Goal: Task Accomplishment & Management: Complete application form

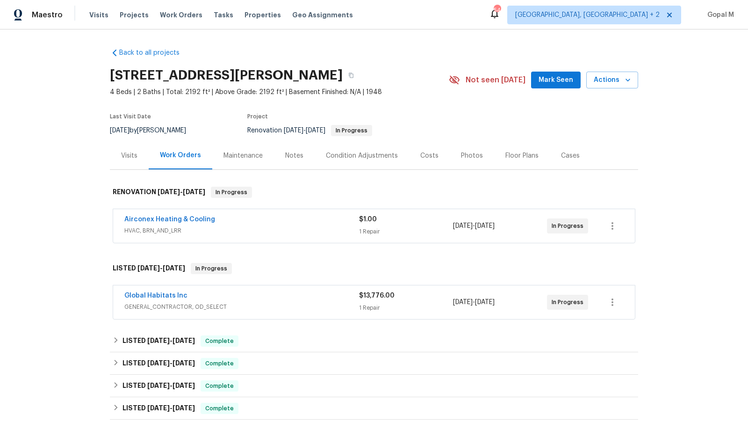
click at [302, 223] on div "Airconex Heating & Cooling" at bounding box center [241, 220] width 235 height 11
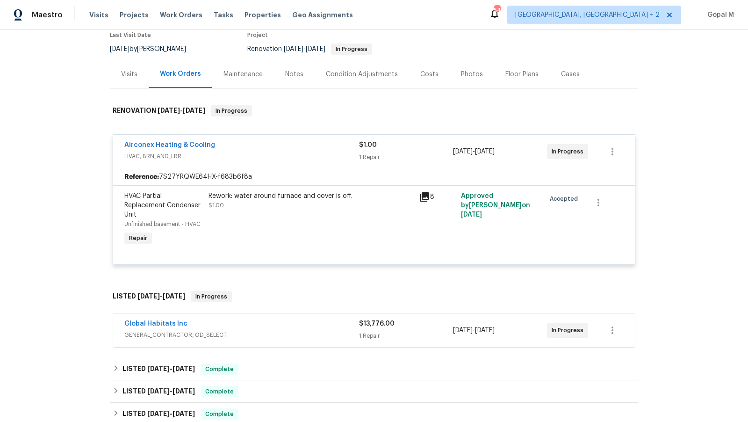
scroll to position [87, 0]
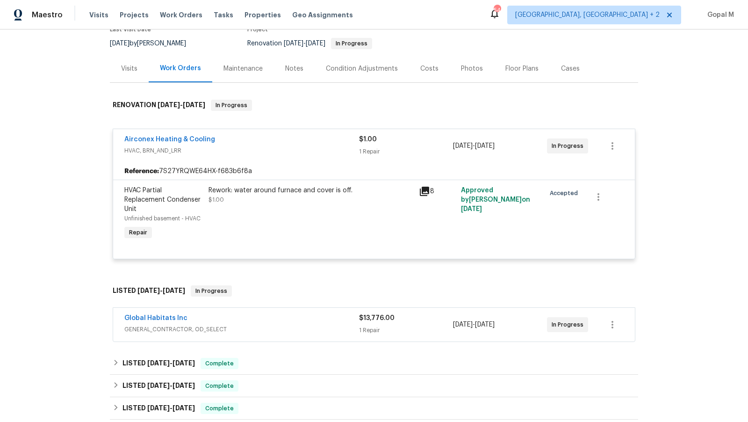
click at [307, 319] on div "Global Habitats Inc" at bounding box center [241, 318] width 235 height 11
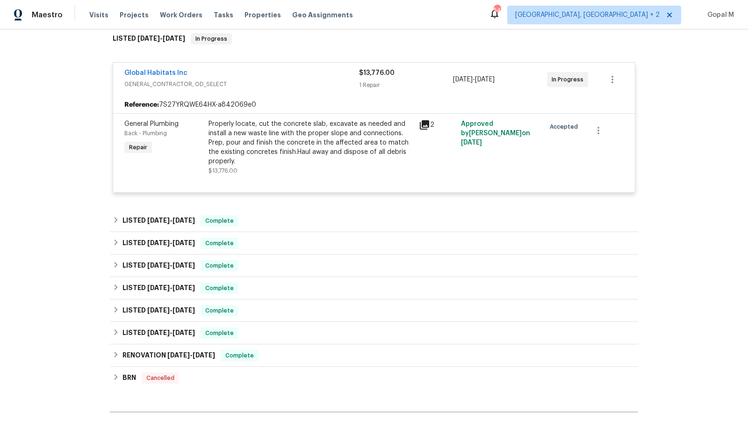
scroll to position [342, 0]
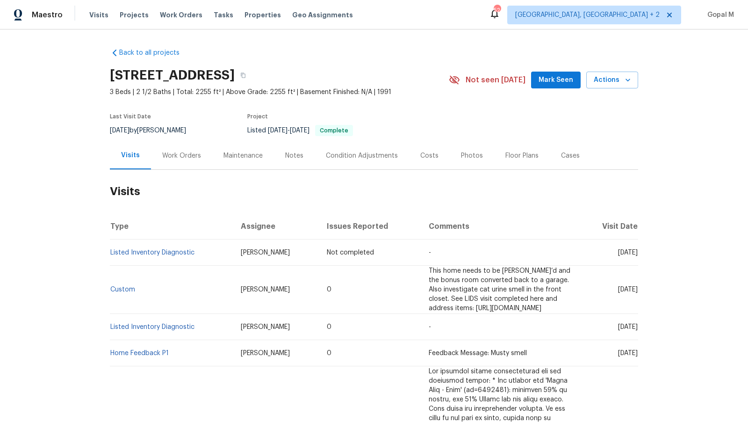
click at [164, 155] on div "Work Orders" at bounding box center [181, 155] width 39 height 9
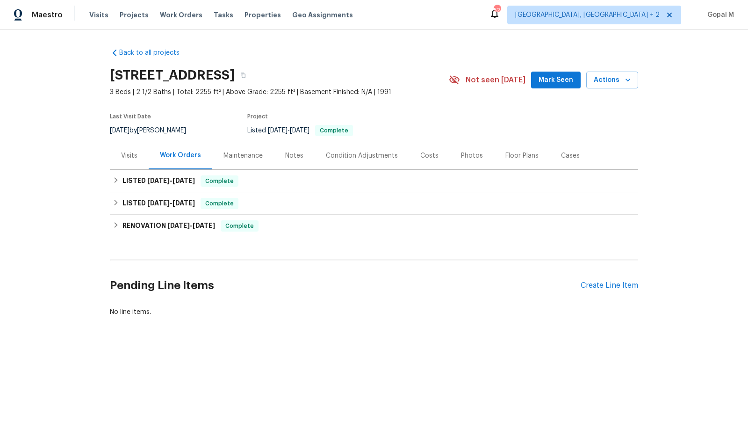
click at [129, 156] on div "Visits" at bounding box center [129, 155] width 16 height 9
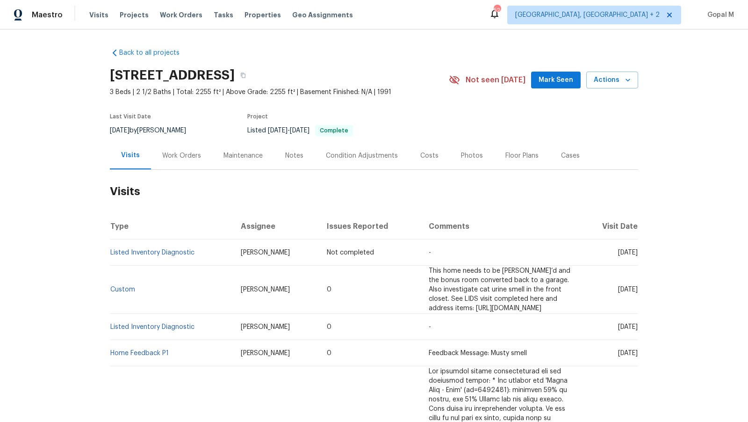
click at [571, 155] on div "Cases" at bounding box center [570, 155] width 19 height 9
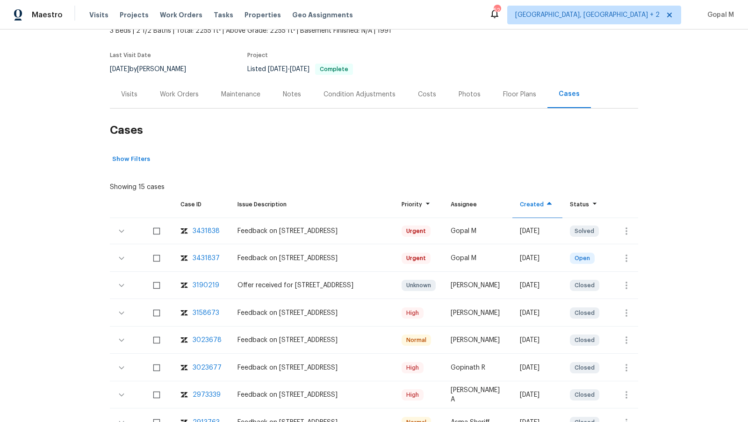
scroll to position [72, 0]
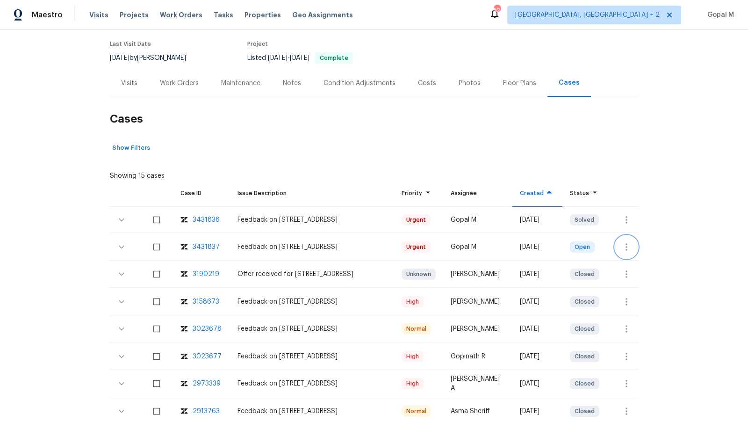
click at [626, 243] on icon "button" at bounding box center [626, 246] width 2 height 7
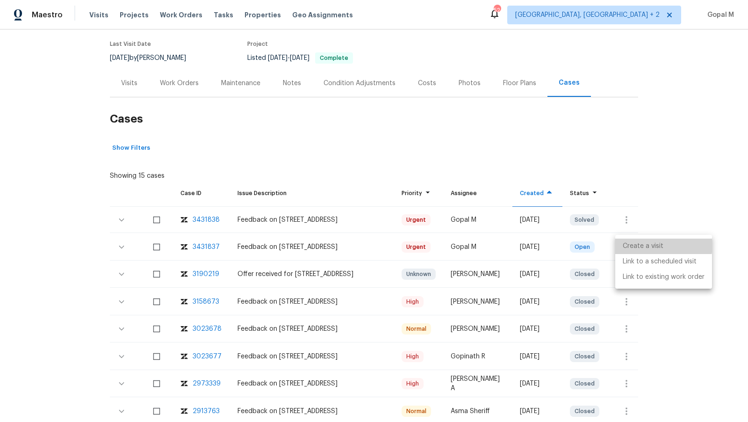
click at [626, 243] on li "Create a visit" at bounding box center [663, 245] width 97 height 15
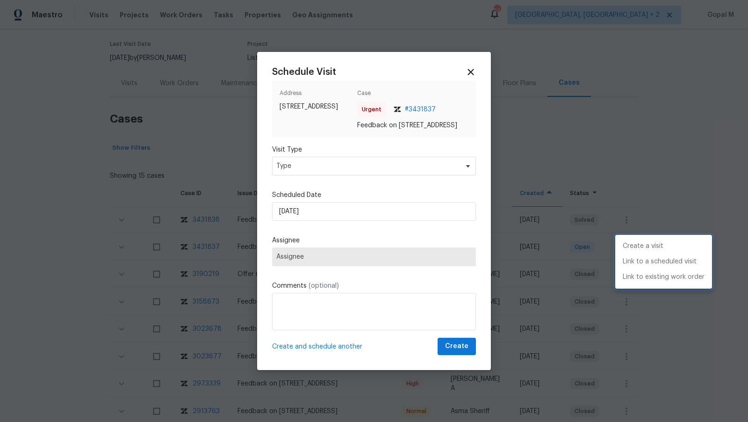
click at [363, 168] on div at bounding box center [374, 211] width 748 height 422
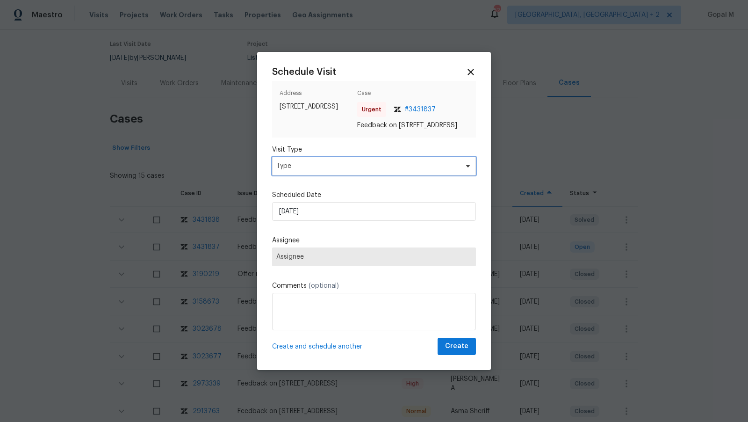
click at [363, 168] on span "Type" at bounding box center [367, 165] width 182 height 9
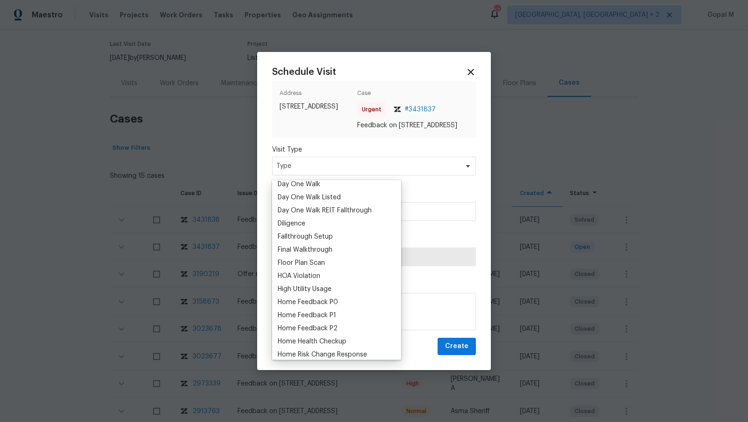
scroll to position [176, 0]
click at [328, 302] on div "Home Feedback P0" at bounding box center [308, 300] width 60 height 9
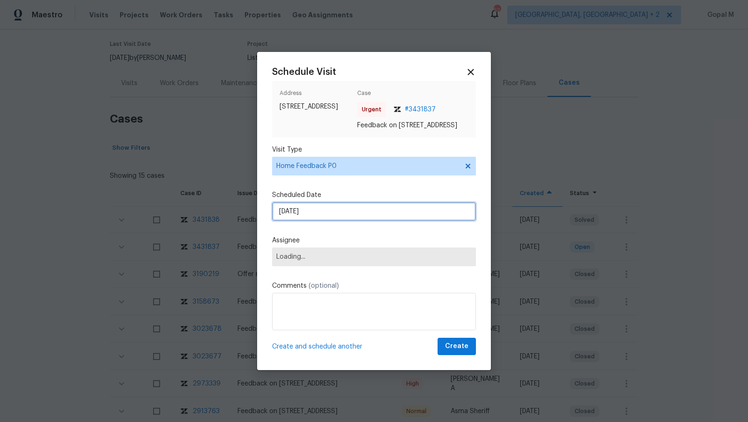
click at [349, 221] on input "[DATE]" at bounding box center [374, 211] width 204 height 19
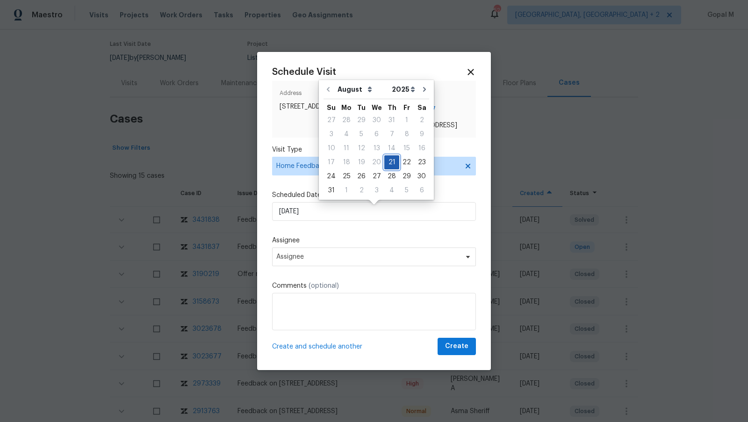
click at [388, 163] on div "21" at bounding box center [391, 162] width 15 height 13
click at [352, 258] on span "Assignee" at bounding box center [367, 256] width 183 height 7
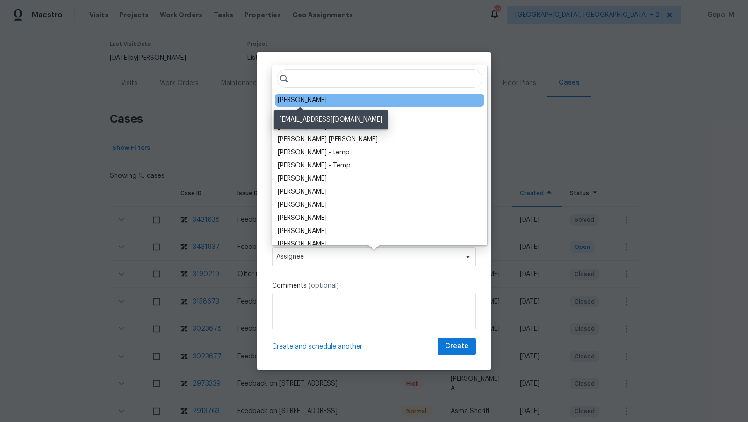
click at [299, 96] on div "[PERSON_NAME]" at bounding box center [302, 99] width 49 height 9
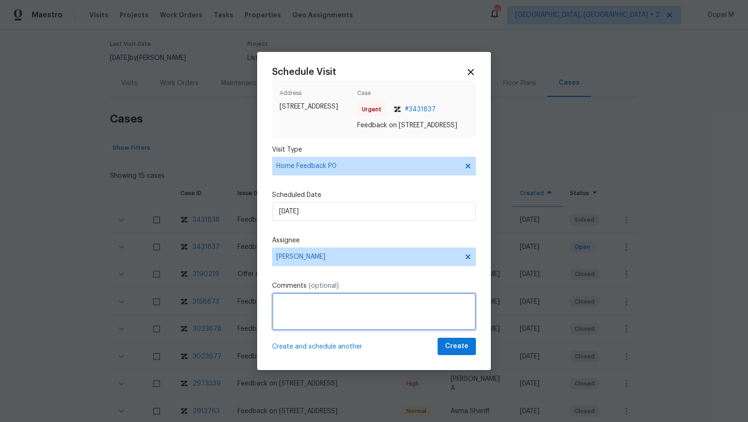
click at [342, 318] on textarea at bounding box center [374, 311] width 204 height 37
paste textarea "It looks like the garage was converted into a family room, but it may not have …"
type textarea "It looks like the garage was converted into a family room, but it may not have …"
paste textarea "It looks like the garage was converted into a family room, but it may not have …"
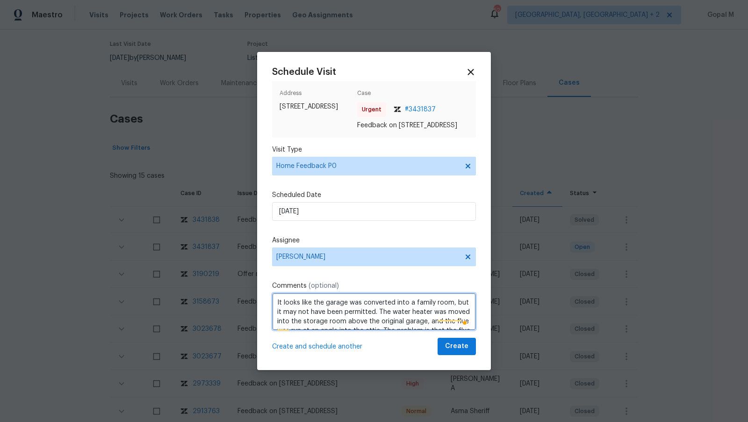
click at [279, 309] on textarea "It looks like the garage was converted into a family room, but it may not have …" at bounding box center [374, 311] width 204 height 37
drag, startPoint x: 314, startPoint y: 307, endPoint x: 275, endPoint y: 308, distance: 38.8
click at [275, 308] on textarea "It looks like the garage was converted into a family room, but it may not have …" at bounding box center [374, 311] width 204 height 37
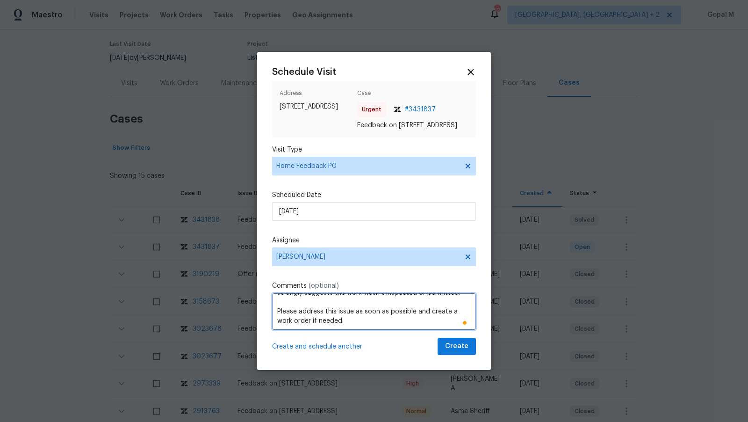
click at [378, 329] on textarea "The garage was converted into a family room, but it may not have been permitted…" at bounding box center [374, 311] width 204 height 37
type textarea "The garage was converted into a family room, but it may not have been permitted…"
click at [445, 353] on button "Create" at bounding box center [456, 345] width 38 height 17
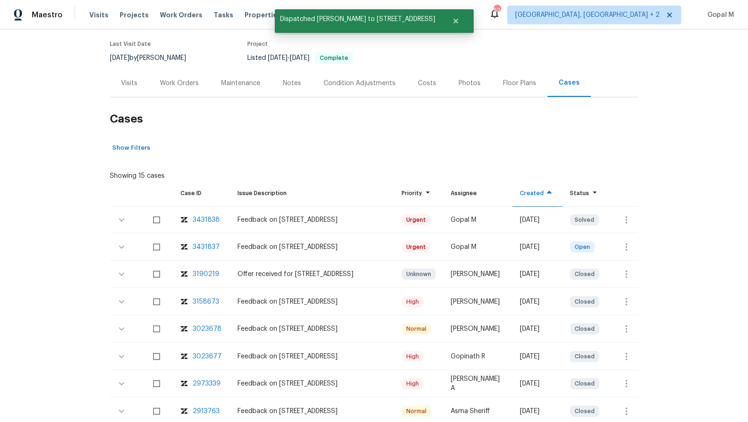
click at [128, 86] on div "Visits" at bounding box center [129, 83] width 16 height 9
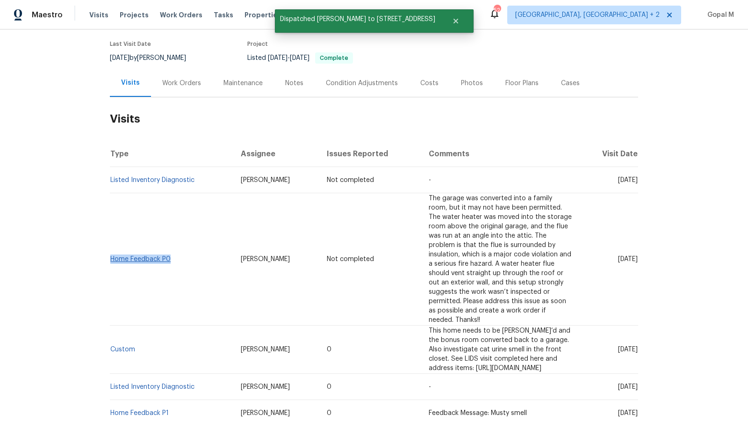
drag, startPoint x: 173, startPoint y: 240, endPoint x: 111, endPoint y: 239, distance: 62.2
click at [111, 239] on td "Home Feedback P0" at bounding box center [171, 259] width 123 height 132
copy link "Home Feedback P0"
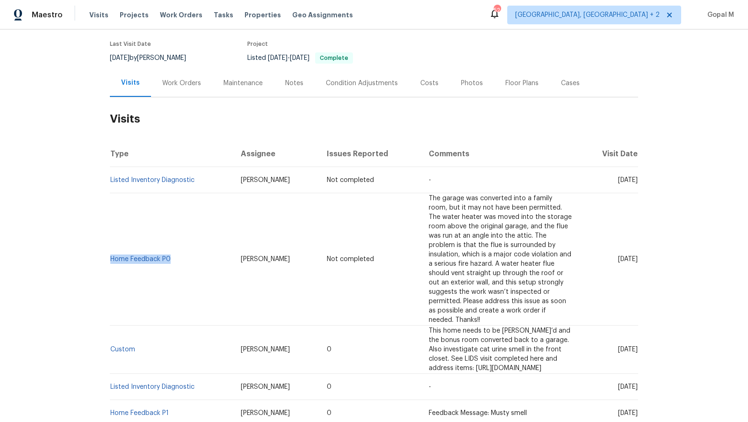
drag, startPoint x: 136, startPoint y: 55, endPoint x: 105, endPoint y: 55, distance: 30.8
click at [105, 55] on div "Back to all projects [STREET_ADDRESS] 3 Beds | 2 1/2 Baths | Total: 2255 ft² | …" at bounding box center [374, 225] width 748 height 392
copy span "[DATE]"
click at [163, 91] on div "Work Orders" at bounding box center [181, 83] width 61 height 28
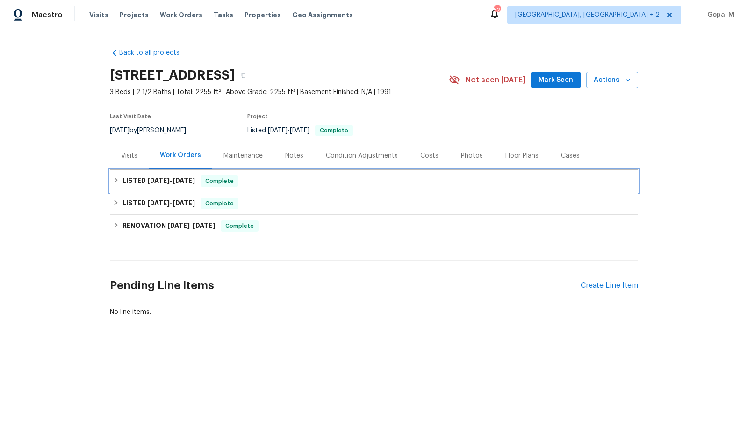
click at [372, 184] on div "LISTED [DATE] - [DATE] Complete" at bounding box center [374, 180] width 522 height 11
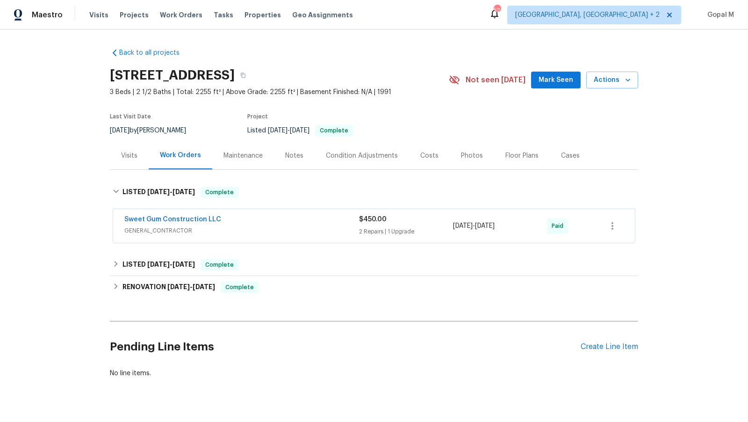
drag, startPoint x: 517, startPoint y: 226, endPoint x: 453, endPoint y: 227, distance: 63.6
click at [453, 227] on div "[DATE] - [DATE]" at bounding box center [500, 226] width 94 height 22
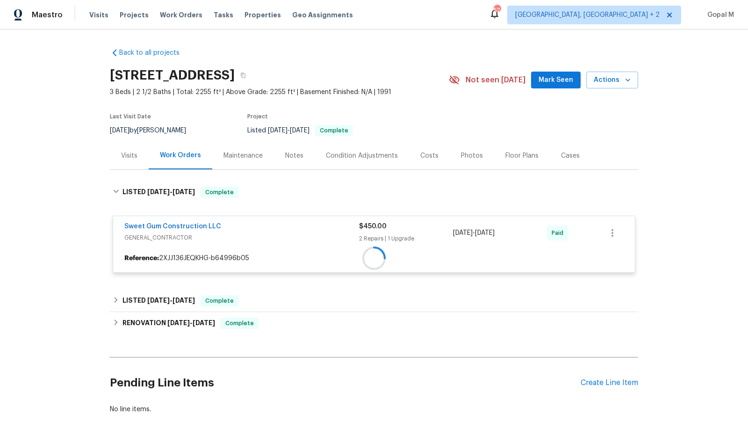
copy span "[DATE] - [DATE]"
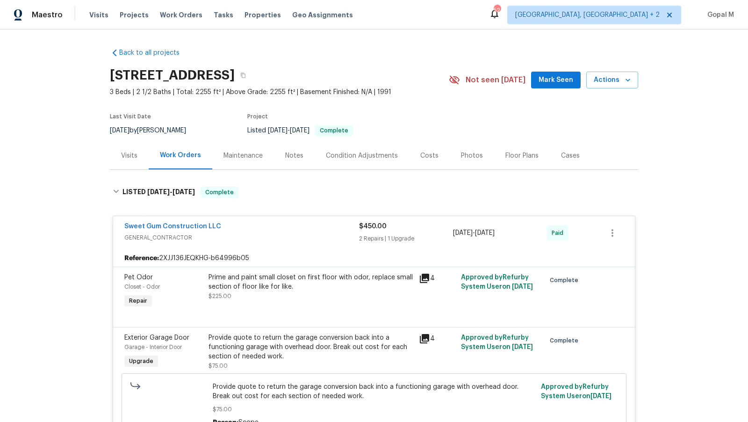
click at [129, 155] on div "Visits" at bounding box center [129, 155] width 16 height 9
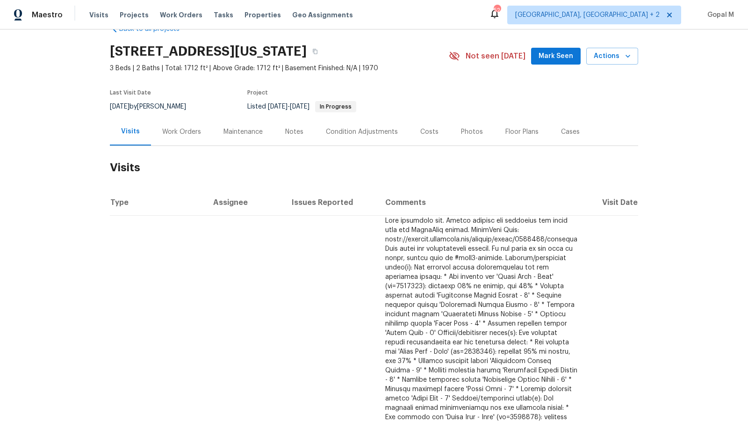
scroll to position [27, 0]
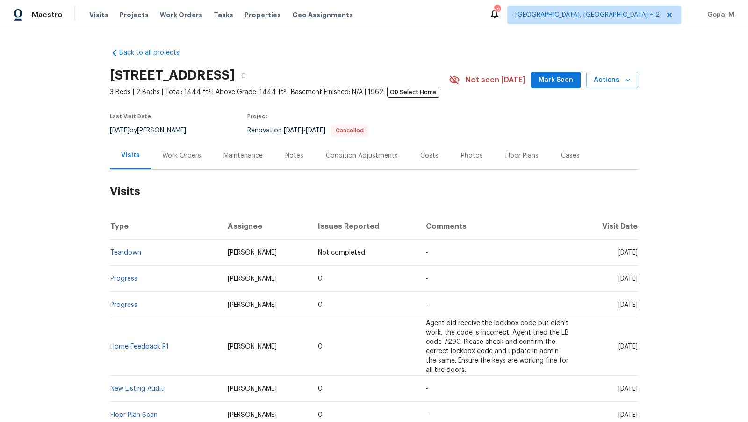
click at [191, 156] on div "Work Orders" at bounding box center [181, 155] width 39 height 9
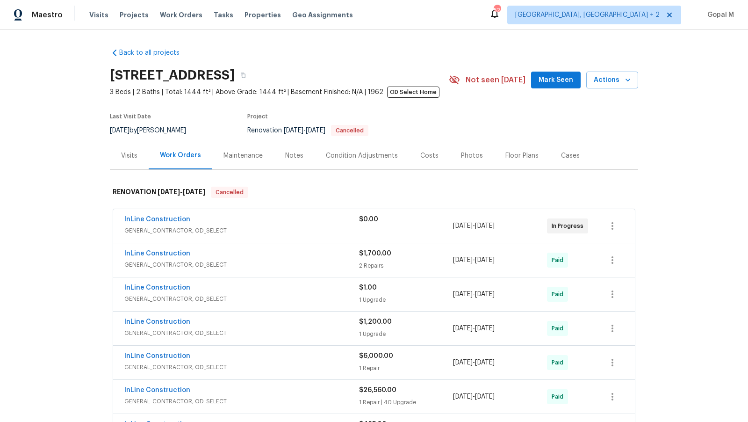
click at [324, 220] on div "InLine Construction" at bounding box center [241, 220] width 235 height 11
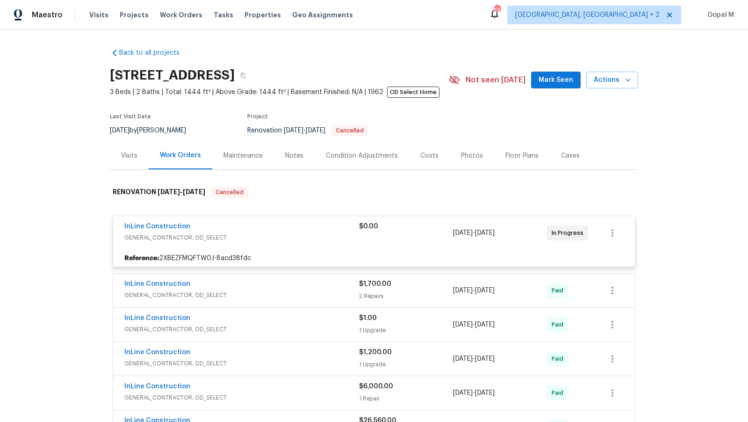
click at [322, 233] on span "GENERAL_CONTRACTOR, OD_SELECT" at bounding box center [241, 237] width 235 height 9
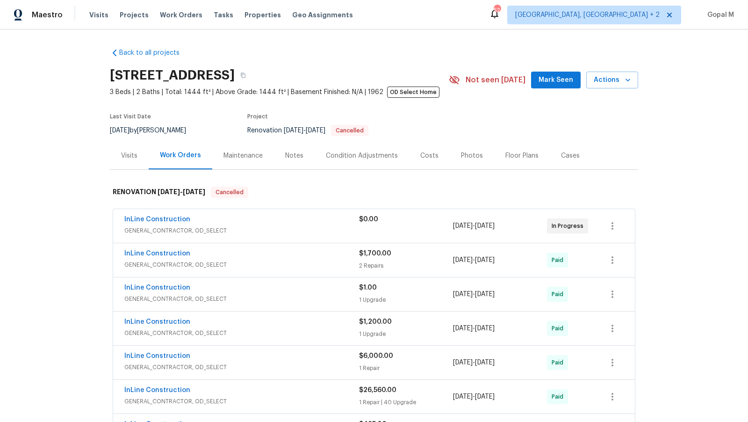
click at [303, 224] on div "InLine Construction" at bounding box center [241, 220] width 235 height 11
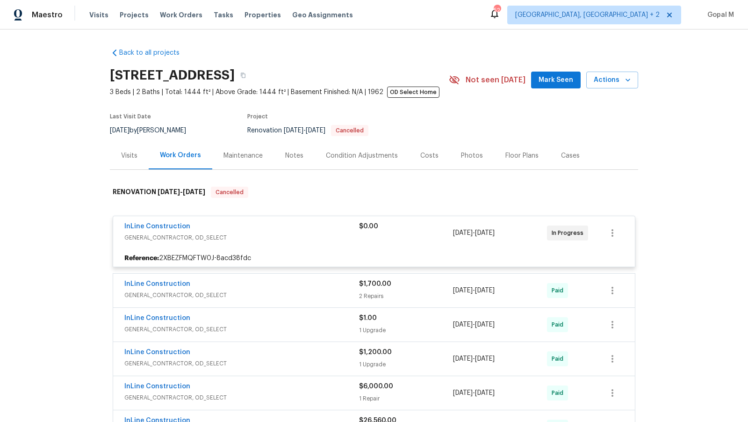
click at [290, 234] on span "GENERAL_CONTRACTOR, OD_SELECT" at bounding box center [241, 237] width 235 height 9
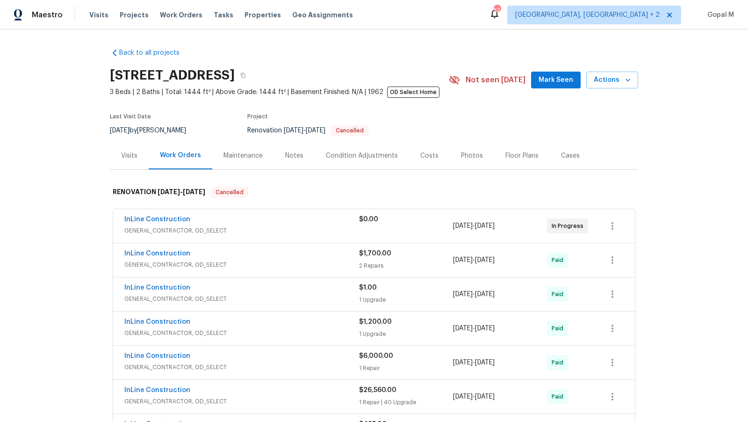
click at [124, 156] on div "Visits" at bounding box center [129, 155] width 16 height 9
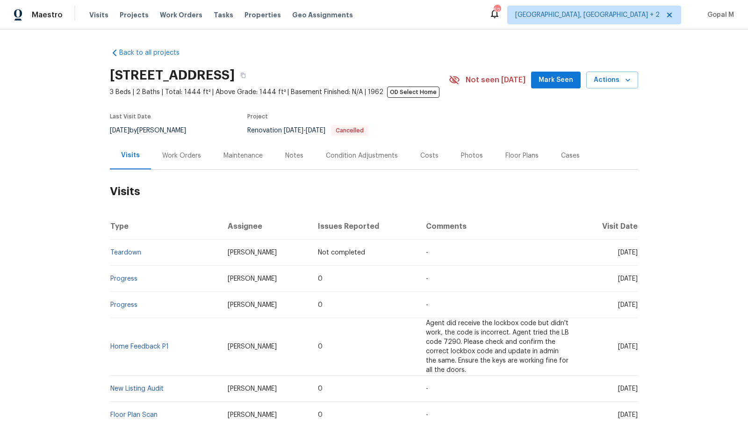
click at [562, 155] on div "Cases" at bounding box center [570, 155] width 19 height 9
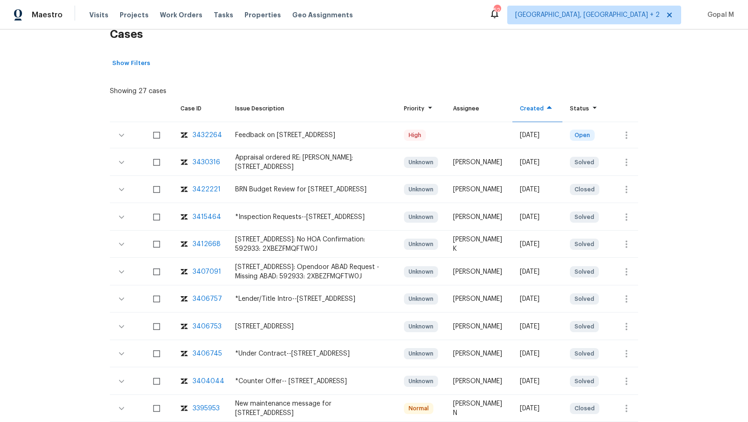
scroll to position [162, 0]
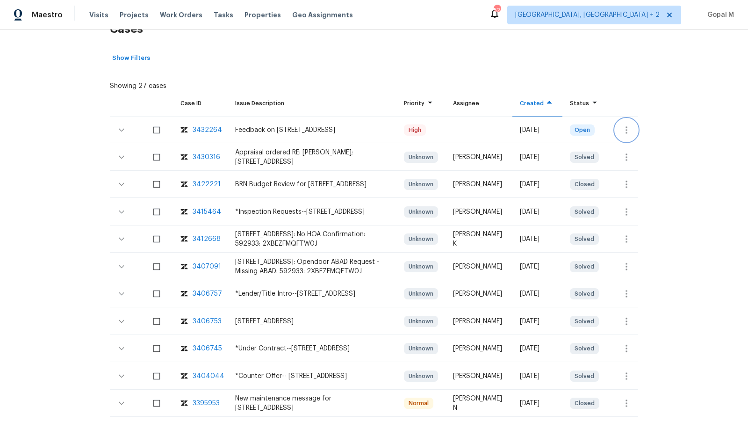
click at [624, 126] on icon "button" at bounding box center [626, 129] width 11 height 11
click at [624, 126] on li "Create a visit" at bounding box center [663, 129] width 97 height 15
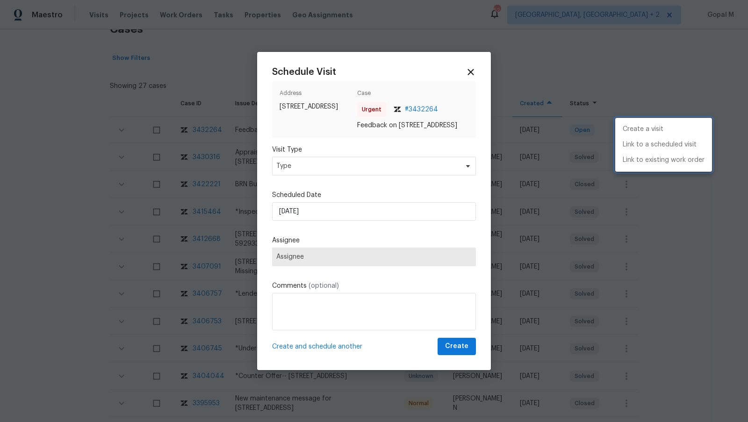
click at [378, 171] on div at bounding box center [374, 211] width 748 height 422
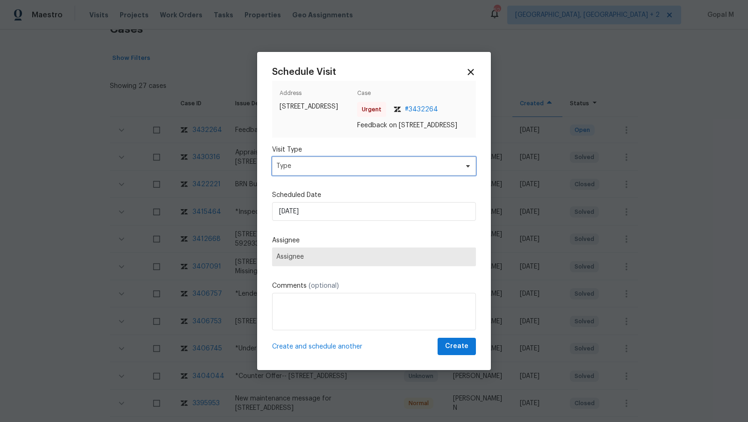
click at [378, 171] on span "Type" at bounding box center [367, 165] width 182 height 9
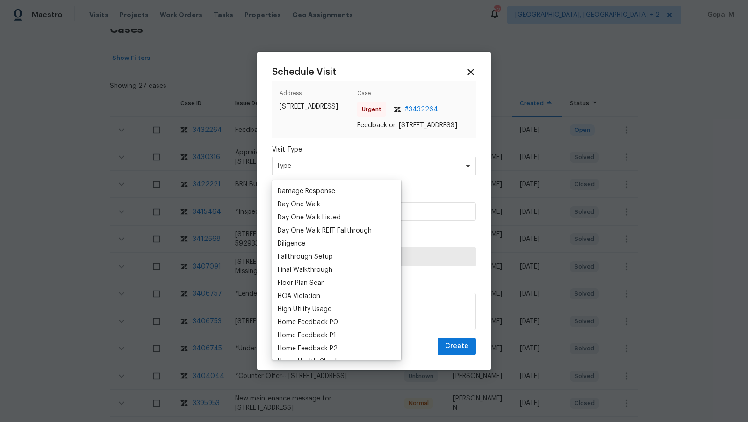
scroll to position [155, 0]
click at [318, 336] on div "Home Feedback P1" at bounding box center [307, 334] width 58 height 9
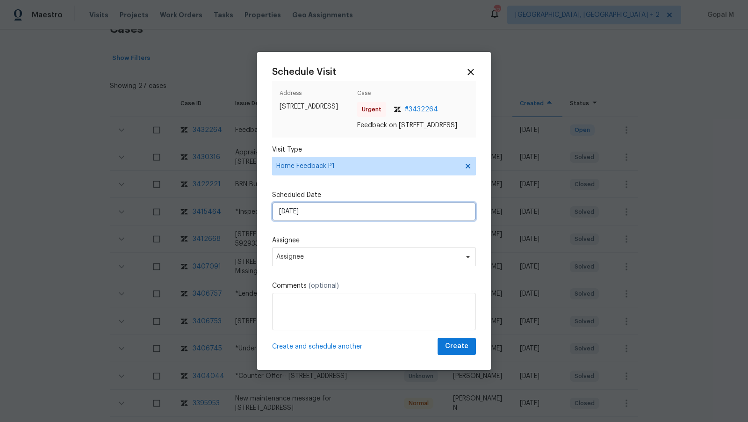
click at [333, 219] on input "[DATE]" at bounding box center [374, 211] width 204 height 19
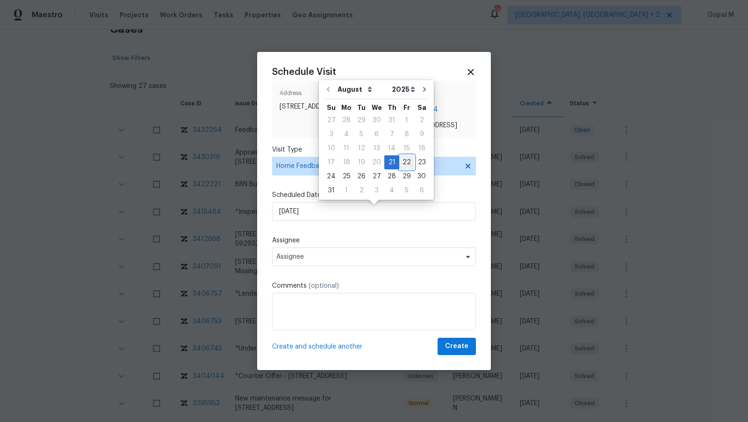
click at [401, 164] on div "22" at bounding box center [406, 162] width 15 height 13
type input "22/08/2025"
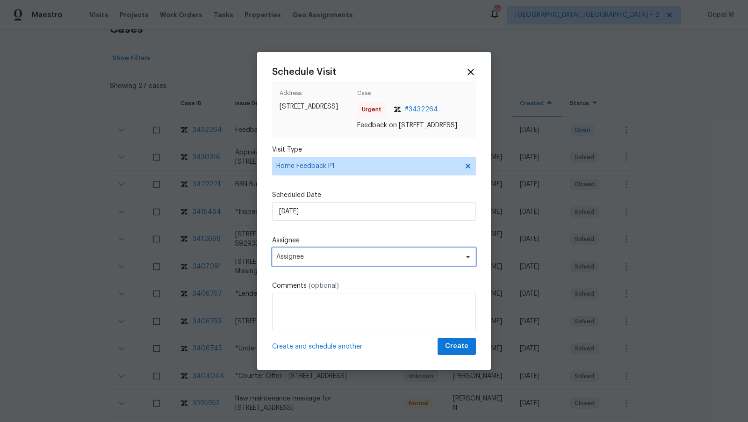
click at [331, 255] on span "Assignee" at bounding box center [374, 256] width 204 height 19
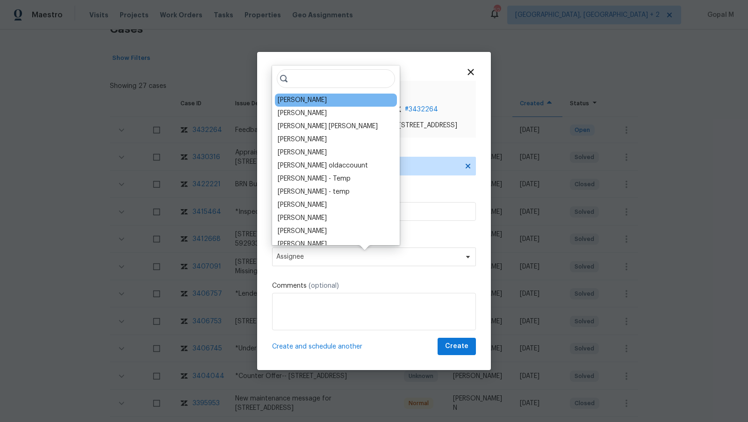
click at [298, 99] on div "[PERSON_NAME]" at bounding box center [302, 99] width 49 height 9
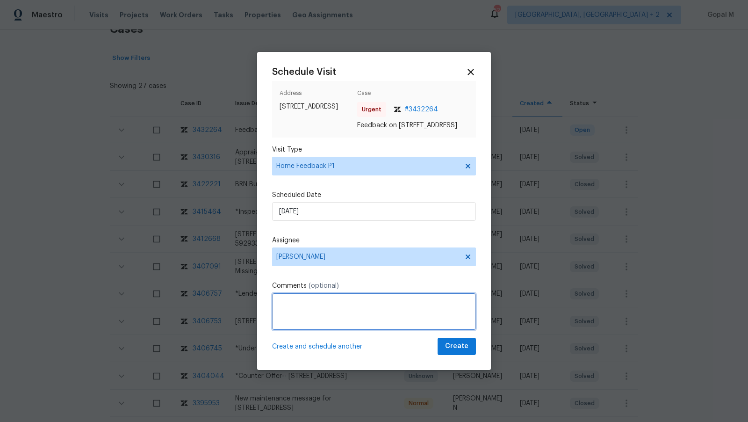
click at [343, 315] on textarea at bounding box center [374, 311] width 204 height 37
paste textarea "access the storage room, but the keys were at the lockbox and no information wa…"
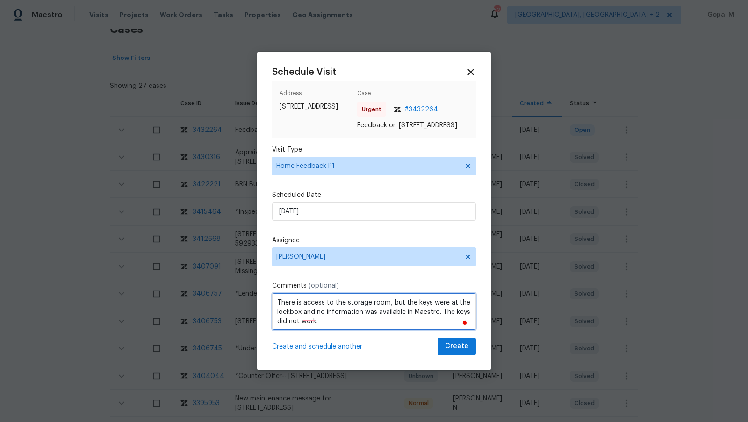
click at [301, 308] on textarea "There is access to the storage room, but the keys were at the lockbox and no in…" at bounding box center [374, 311] width 204 height 37
click at [350, 312] on textarea "There is no access to the storage room, but the keys were at the lockbox and no…" at bounding box center [374, 311] width 204 height 37
click at [345, 330] on textarea "There is no access to the storage room, but the keys were at the lockbox, and n…" at bounding box center [374, 311] width 204 height 37
click at [368, 325] on textarea "There is no access to the storage room, but the keys were at the lockbox, and n…" at bounding box center [374, 311] width 204 height 37
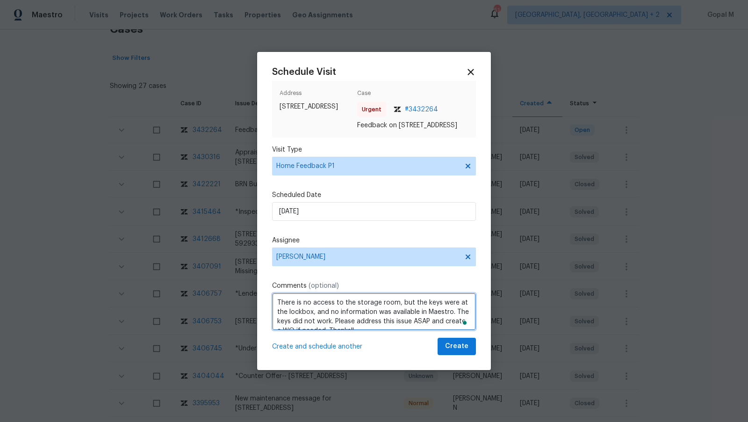
scroll to position [0, 0]
type textarea "There is no access to the storage room, but the keys were at the lockbox, and n…"
click at [446, 354] on button "Create" at bounding box center [456, 345] width 38 height 17
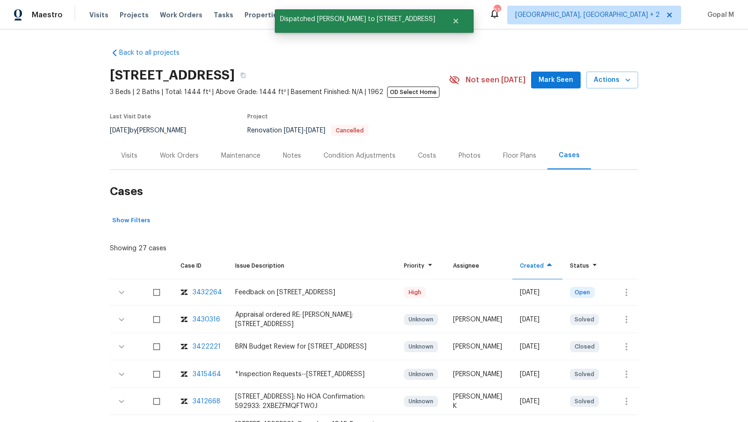
click at [131, 156] on div "Visits" at bounding box center [129, 155] width 16 height 9
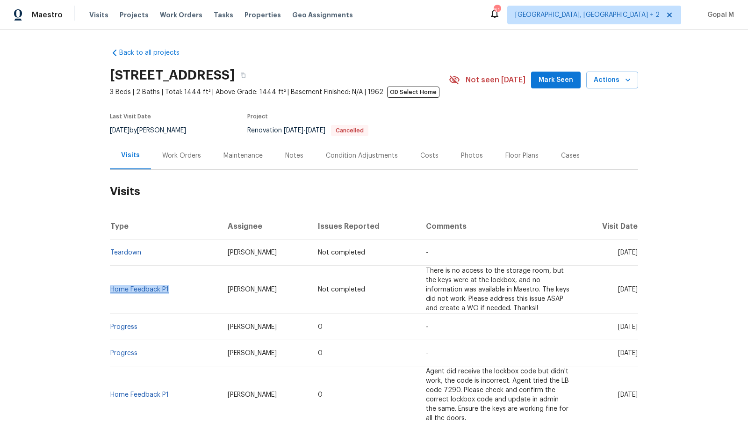
drag, startPoint x: 170, startPoint y: 289, endPoint x: 110, endPoint y: 288, distance: 59.4
click at [110, 288] on td "Home Feedback P1" at bounding box center [165, 289] width 110 height 48
copy link "Home Feedback P1"
drag, startPoint x: 139, startPoint y: 131, endPoint x: 110, endPoint y: 131, distance: 29.4
click at [110, 131] on div "8/11/2025 by Jeff Aniello" at bounding box center [153, 130] width 87 height 11
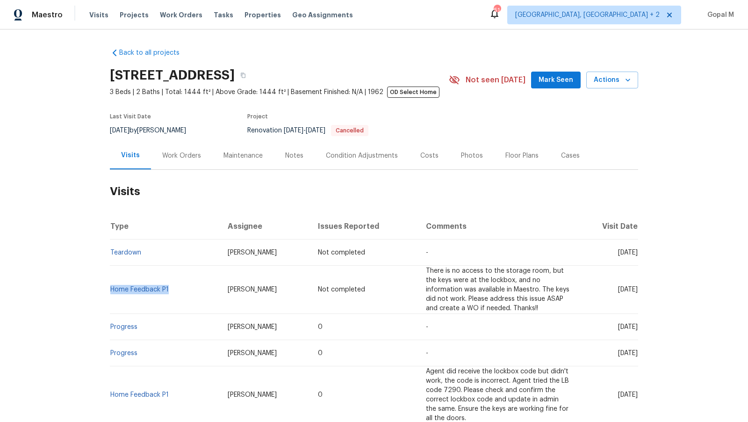
copy span "8/11/2025"
click at [196, 157] on div "Work Orders" at bounding box center [181, 155] width 39 height 9
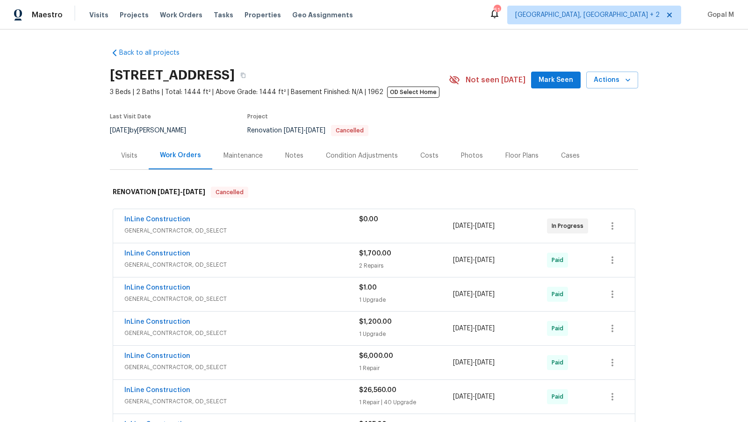
drag, startPoint x: 521, startPoint y: 226, endPoint x: 454, endPoint y: 228, distance: 67.3
click at [454, 228] on div "4/7/2025 - 4/15/2025" at bounding box center [500, 226] width 94 height 22
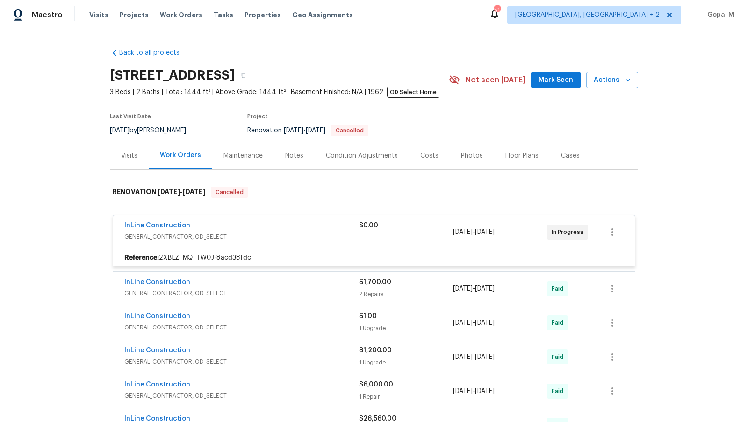
copy span "4/7/2025 - 4/15/2025"
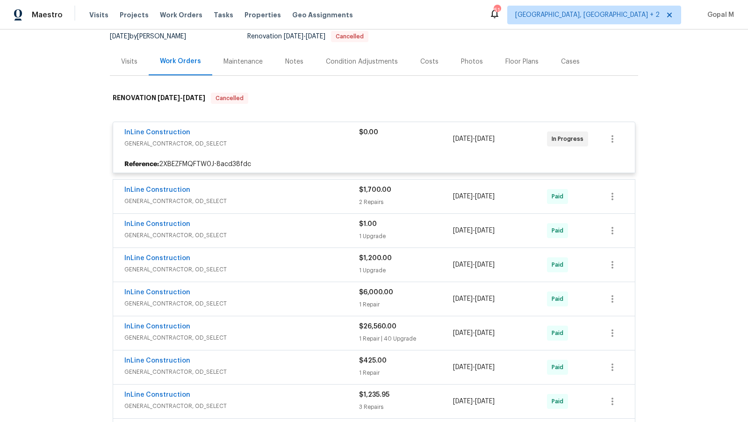
drag, startPoint x: 521, startPoint y: 196, endPoint x: 454, endPoint y: 196, distance: 67.3
click at [454, 196] on div "4/17/2025 - 4/21/2025" at bounding box center [500, 196] width 94 height 22
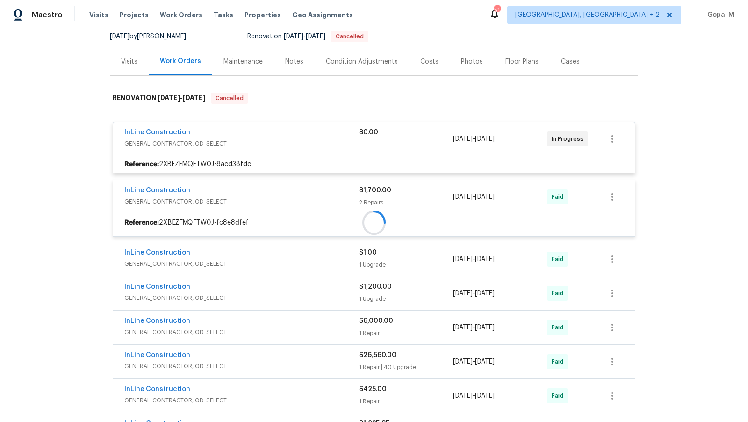
copy span "4/17/2025 - 4/21/2025"
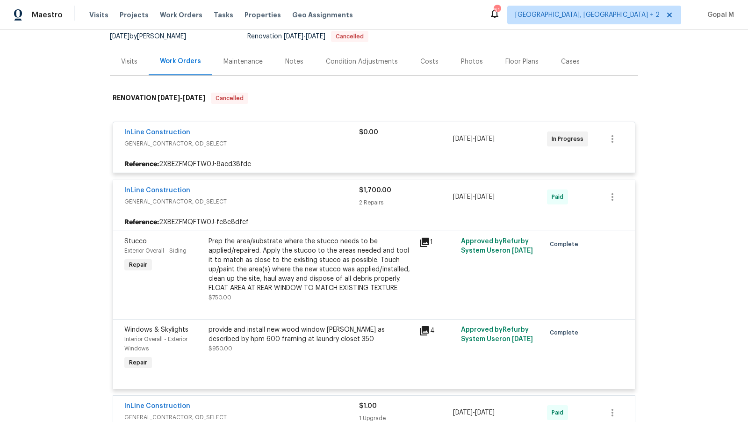
copy span "4/17/2025 - 4/21/2025"
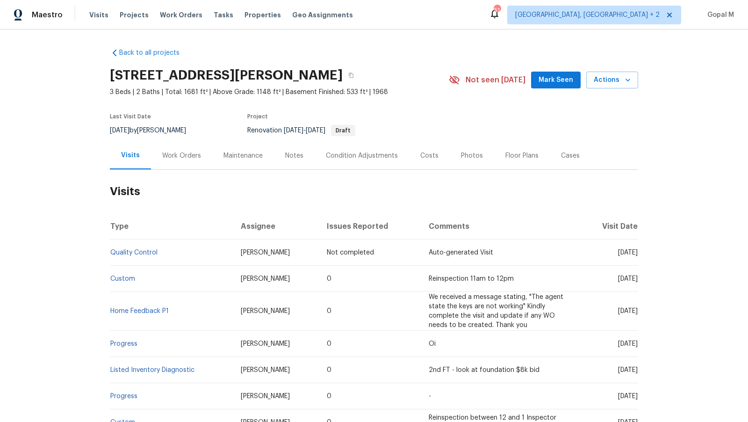
click at [186, 158] on div "Work Orders" at bounding box center [181, 155] width 39 height 9
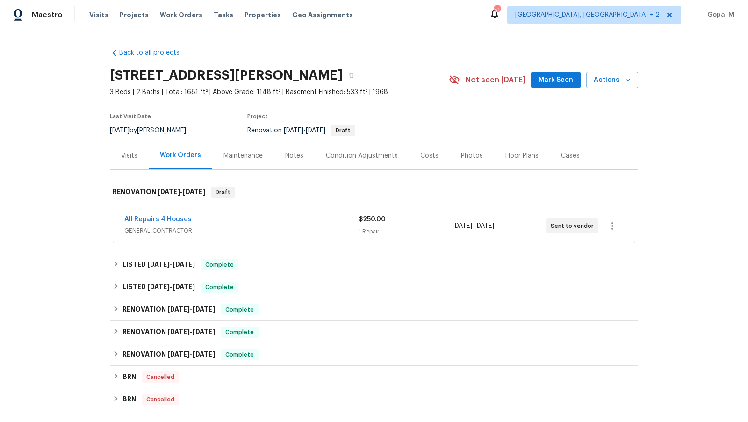
click at [320, 223] on div "All Repairs 4 Houses" at bounding box center [241, 220] width 234 height 11
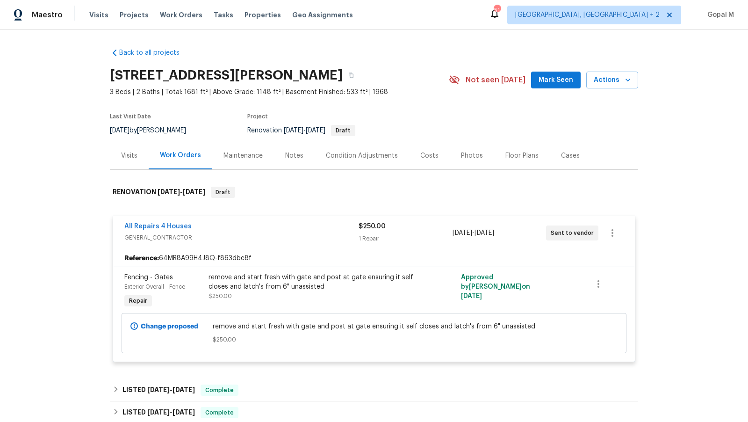
click at [568, 158] on div "Cases" at bounding box center [570, 155] width 19 height 9
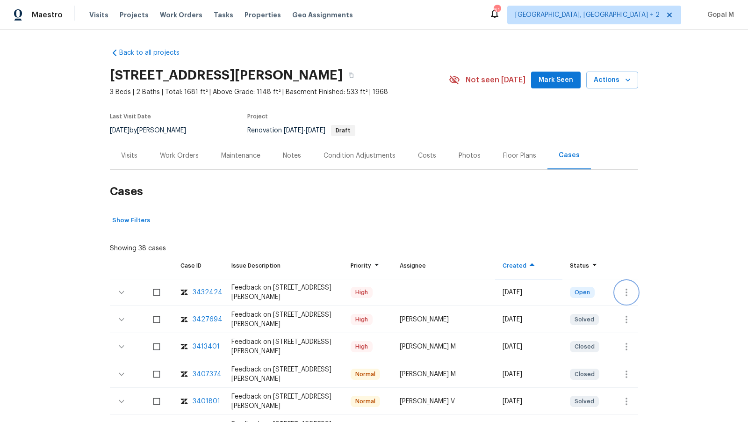
click at [629, 286] on icon "button" at bounding box center [626, 291] width 11 height 11
click at [658, 287] on li "Create a visit" at bounding box center [663, 291] width 97 height 15
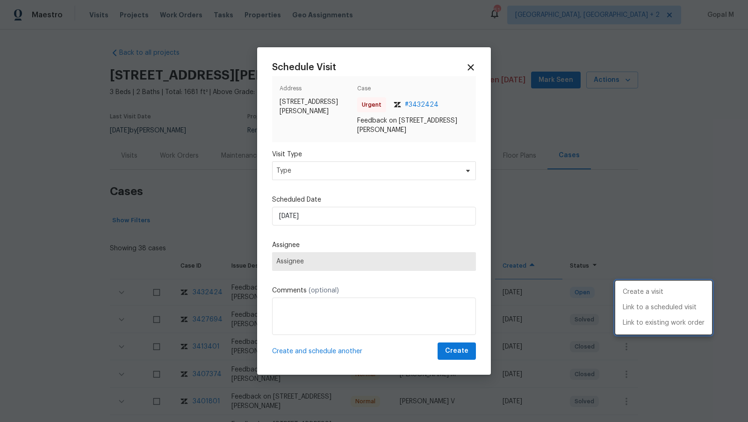
click at [405, 172] on div at bounding box center [374, 211] width 748 height 422
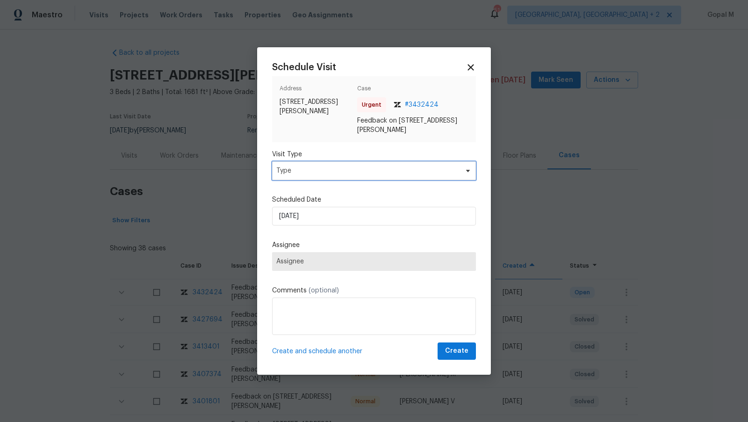
click at [405, 172] on span "Type" at bounding box center [367, 170] width 182 height 9
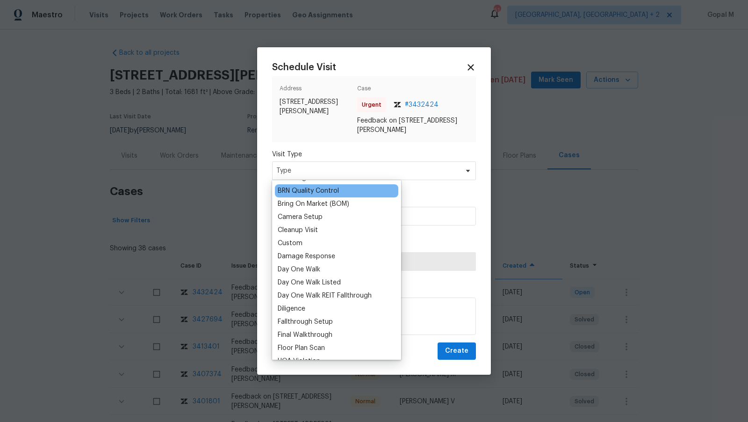
scroll to position [126, 0]
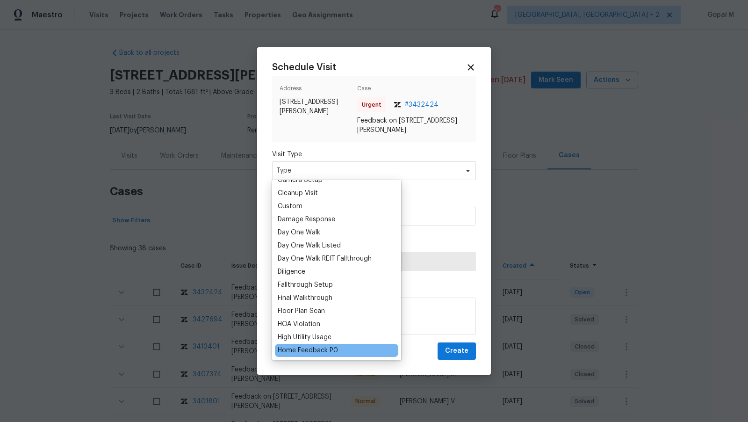
click at [324, 348] on div "Home Feedback P0" at bounding box center [308, 349] width 60 height 9
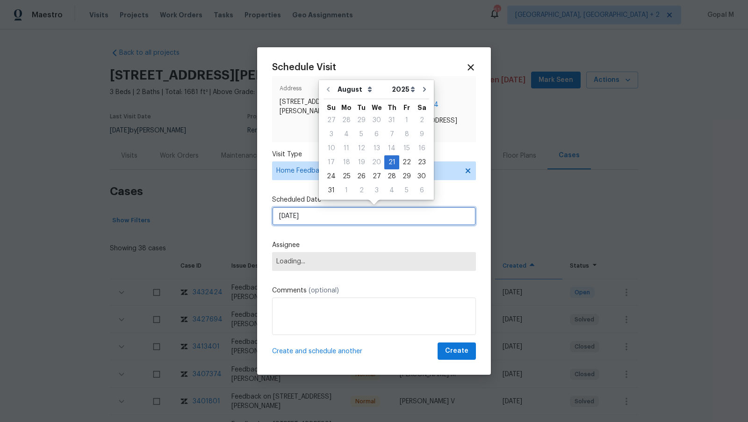
click at [331, 214] on input "[DATE]" at bounding box center [374, 216] width 204 height 19
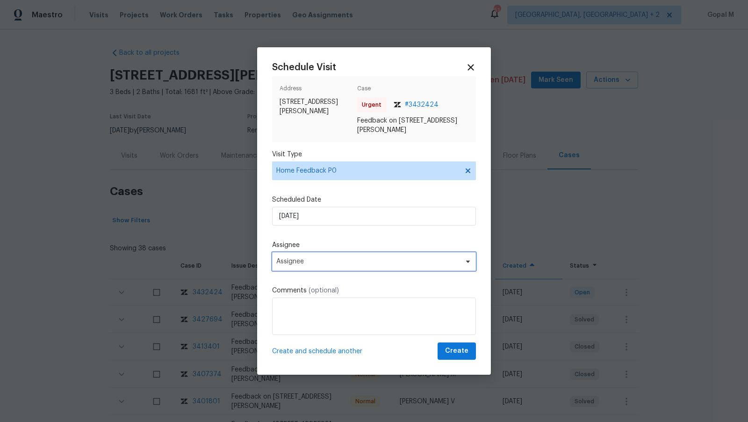
click at [335, 254] on span "Assignee" at bounding box center [374, 261] width 204 height 19
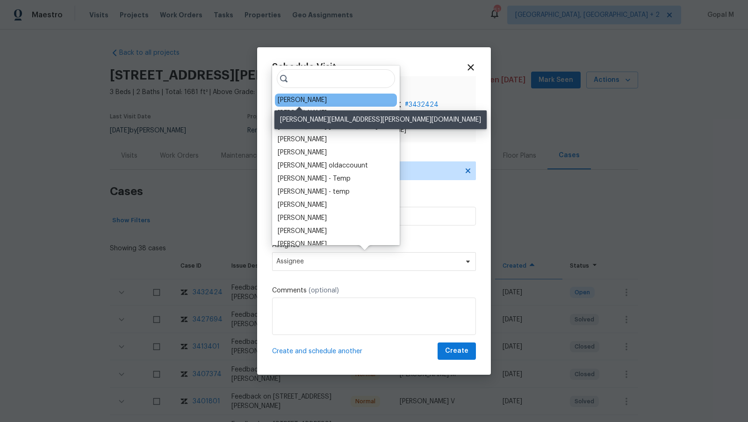
click at [303, 102] on div "[PERSON_NAME]" at bounding box center [302, 99] width 49 height 9
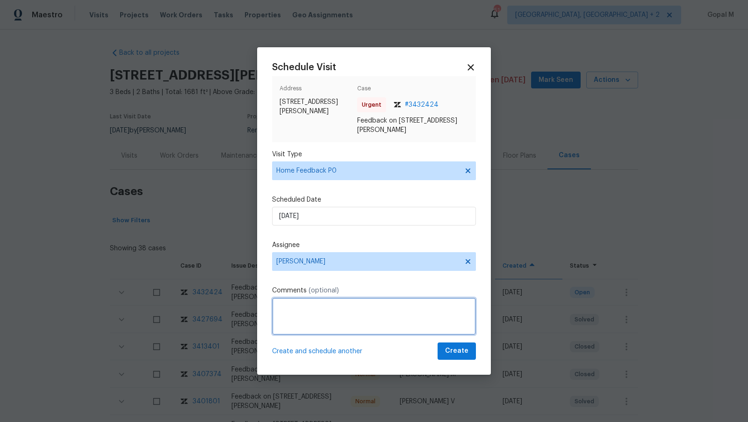
click at [311, 320] on textarea at bounding box center [374, 315] width 204 height 37
paste textarea "Smell of cigarettes"
type textarea "There is a Smell of cigarettes in this property. Please address this issue and …"
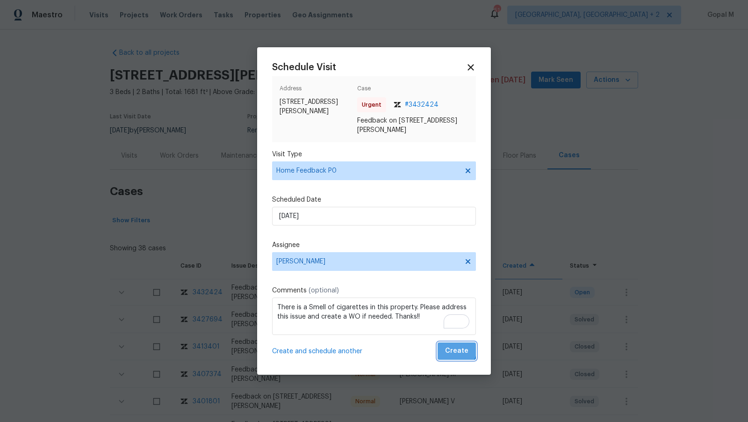
click at [447, 345] on span "Create" at bounding box center [456, 351] width 23 height 12
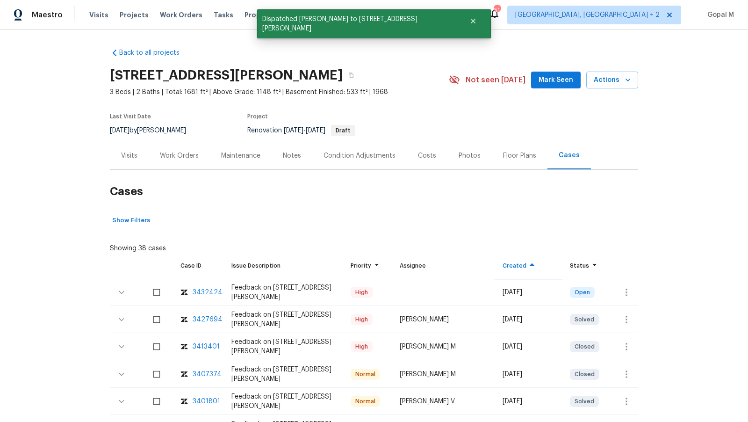
click at [132, 155] on div "Visits" at bounding box center [129, 155] width 16 height 9
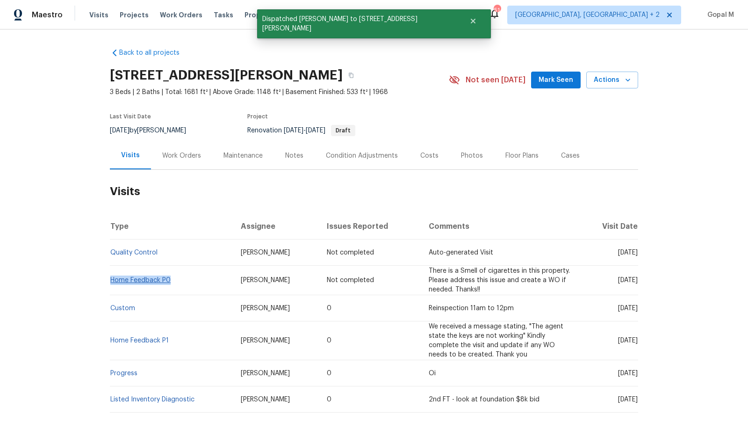
drag, startPoint x: 171, startPoint y: 280, endPoint x: 110, endPoint y: 281, distance: 60.8
click at [110, 281] on td "Home Feedback P0" at bounding box center [171, 279] width 123 height 29
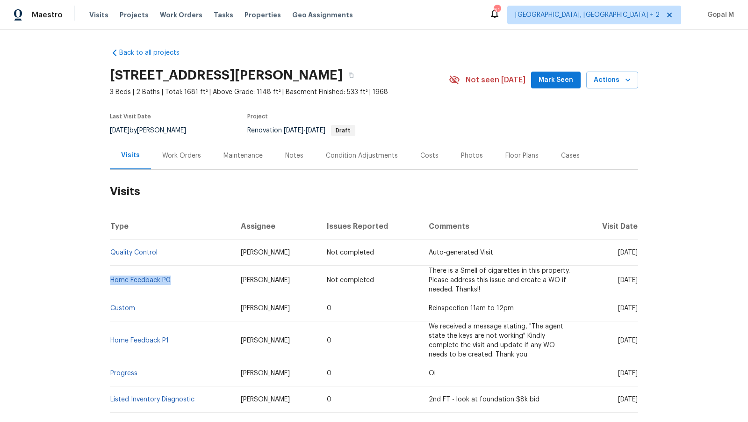
copy link "Home Feedback P0"
drag, startPoint x: 139, startPoint y: 130, endPoint x: 110, endPoint y: 129, distance: 29.0
click at [110, 129] on span "8/18/2025" at bounding box center [120, 130] width 20 height 7
copy span "8/18/2025"
click at [165, 158] on div "Work Orders" at bounding box center [181, 155] width 39 height 9
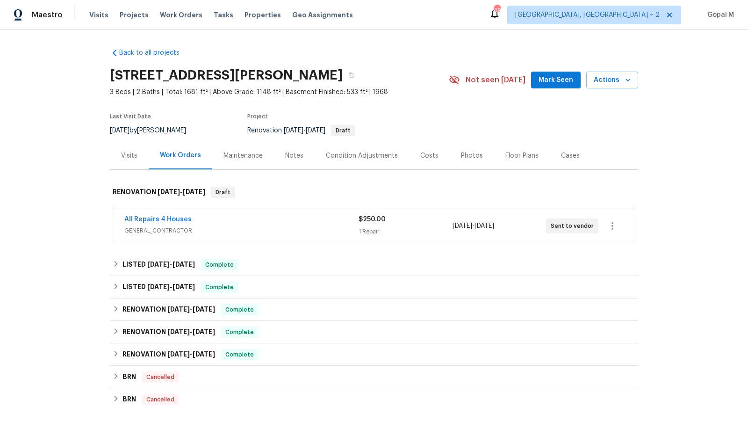
drag, startPoint x: 523, startPoint y: 227, endPoint x: 452, endPoint y: 229, distance: 70.6
click at [452, 229] on div "8/19/2025 - 8/22/2025" at bounding box center [498, 226] width 93 height 22
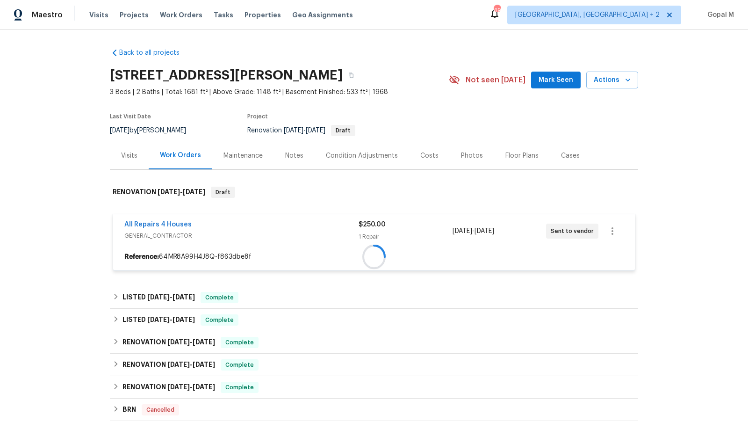
copy span "8/19/2025 - 8/22/2025"
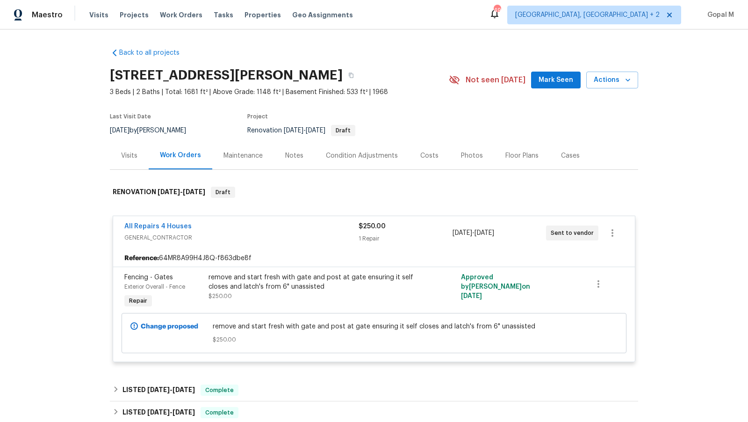
click at [129, 155] on div "Visits" at bounding box center [129, 155] width 16 height 9
